Goal: Transaction & Acquisition: Obtain resource

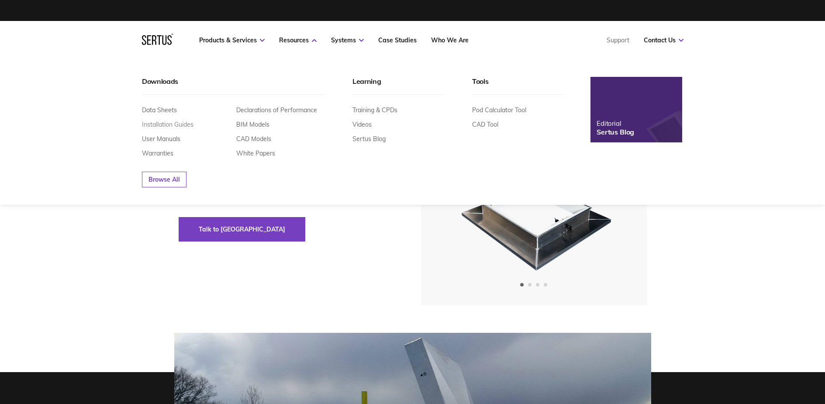
click at [165, 123] on link "Installation Guides" at bounding box center [168, 125] width 52 height 8
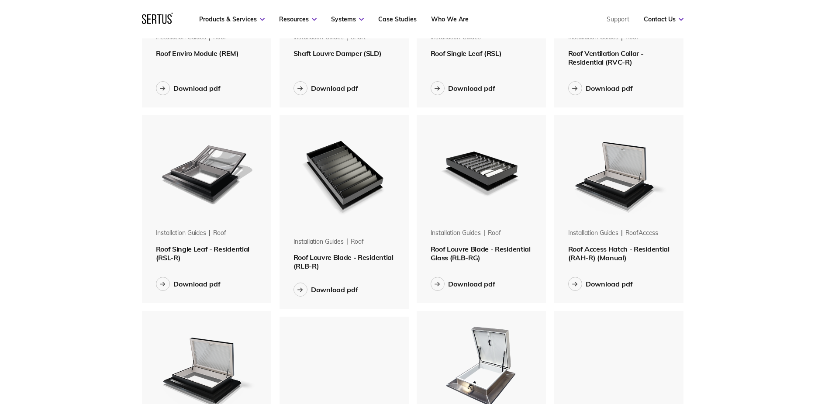
scroll to position [175, 0]
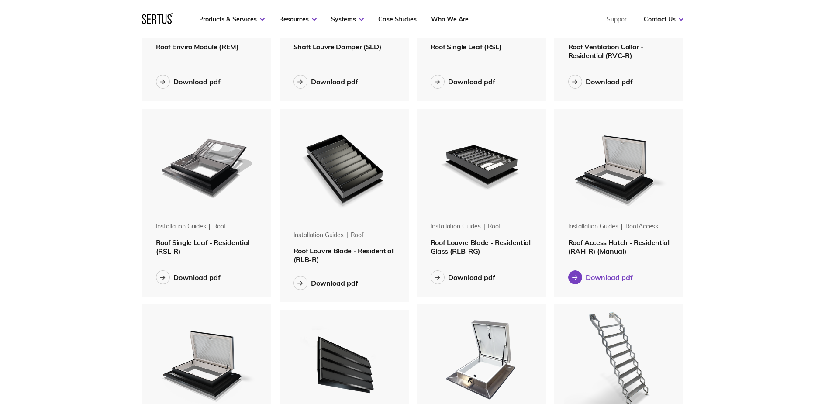
click at [588, 280] on div "Download pdf" at bounding box center [609, 277] width 47 height 9
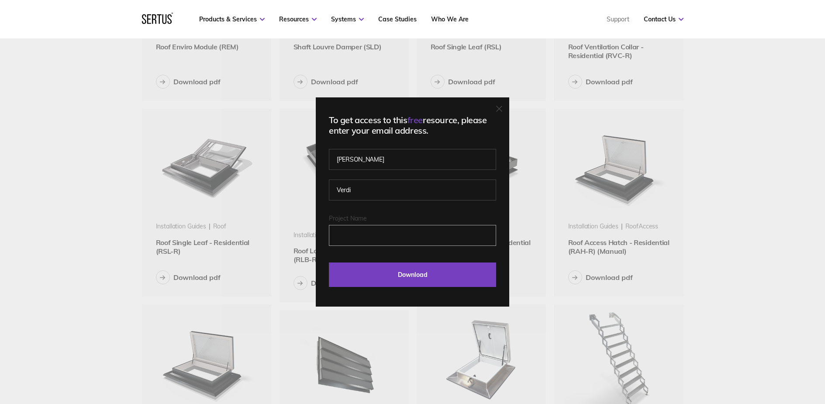
click at [364, 233] on input "Project Name" at bounding box center [412, 235] width 167 height 21
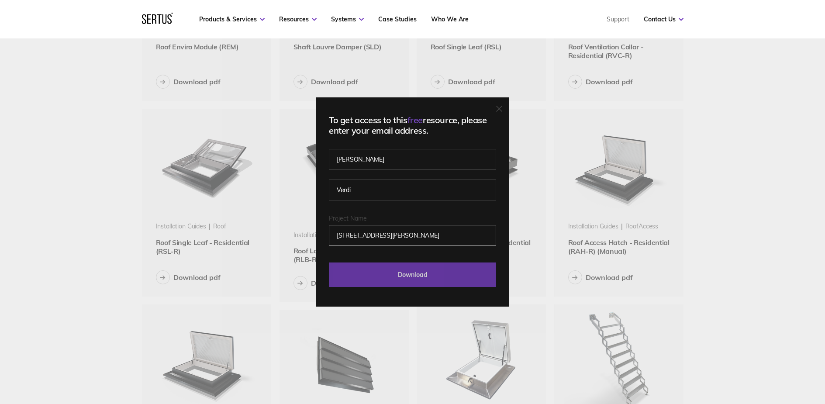
type input "[STREET_ADDRESS][PERSON_NAME]"
click at [385, 277] on input "Download" at bounding box center [412, 275] width 167 height 24
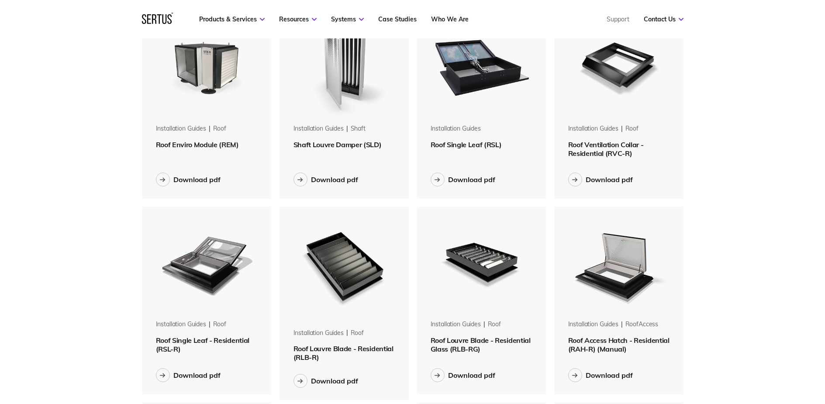
scroll to position [0, 0]
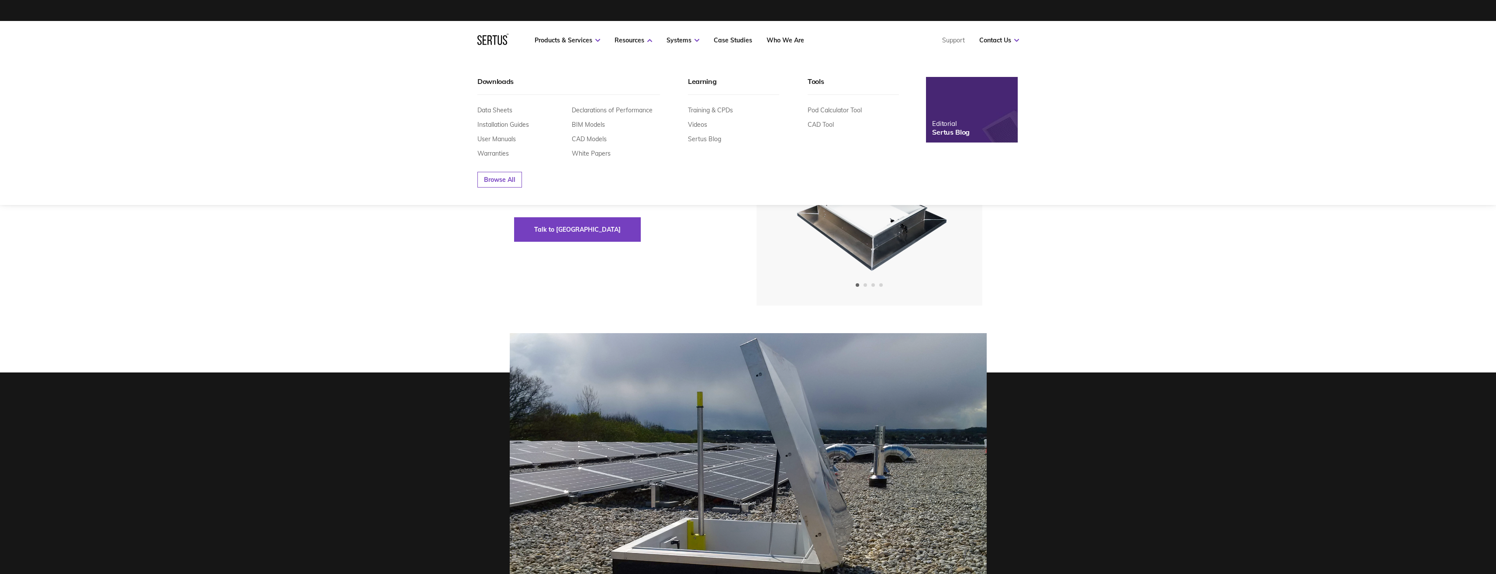
click at [513, 129] on div "Data Sheets Installation Guides User Manuals Warranties" at bounding box center [522, 131] width 88 height 51
click at [515, 126] on link "Installation Guides" at bounding box center [504, 125] width 52 height 8
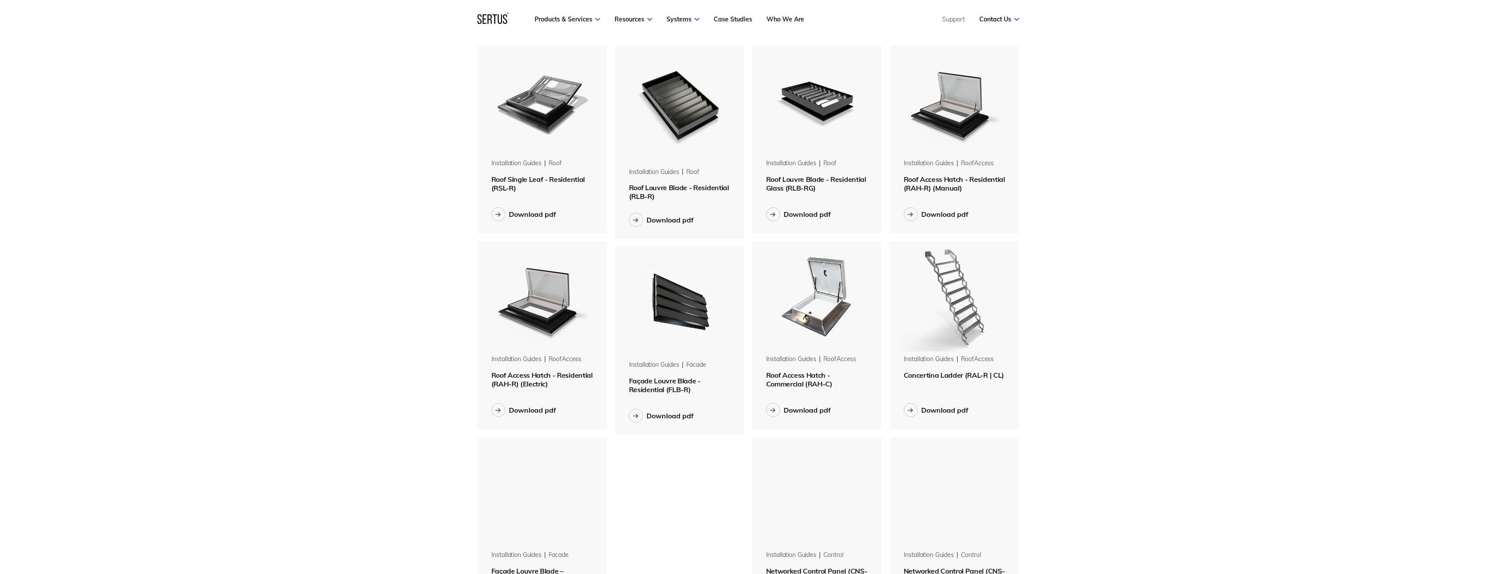
scroll to position [175, 0]
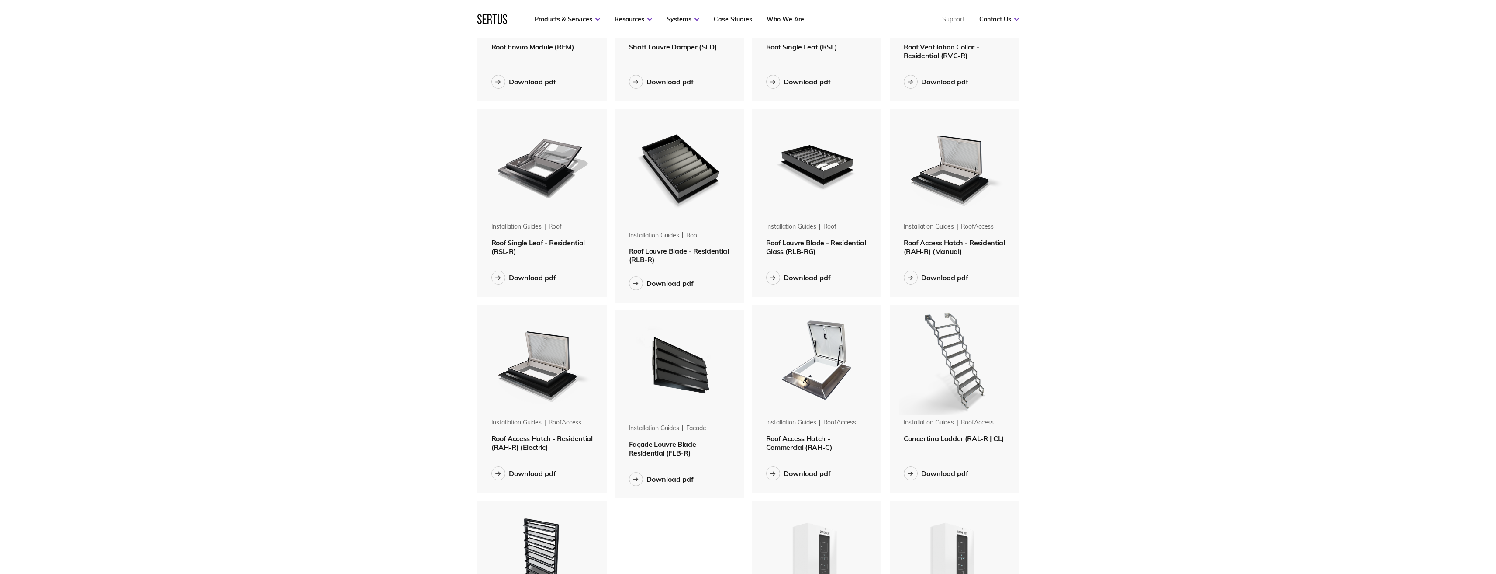
click at [963, 187] on img at bounding box center [955, 164] width 110 height 110
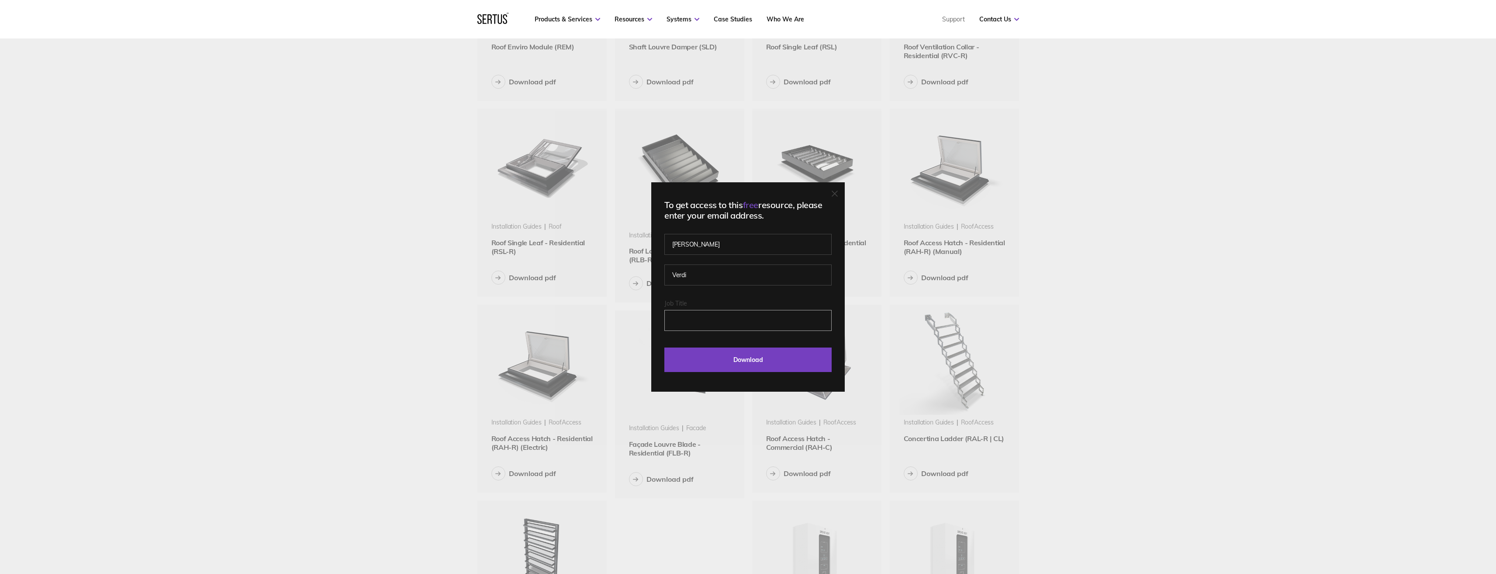
click at [703, 319] on input "Job Title" at bounding box center [748, 320] width 167 height 21
type input "12 The [PERSON_NAME]"
click at [737, 361] on input "Download" at bounding box center [748, 359] width 167 height 24
